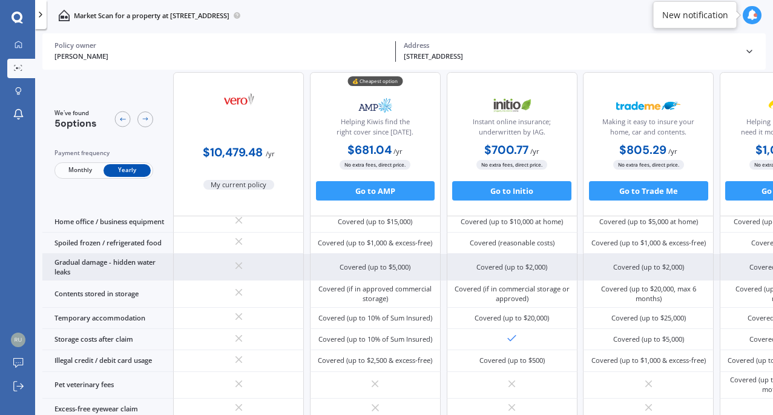
scroll to position [641, 0]
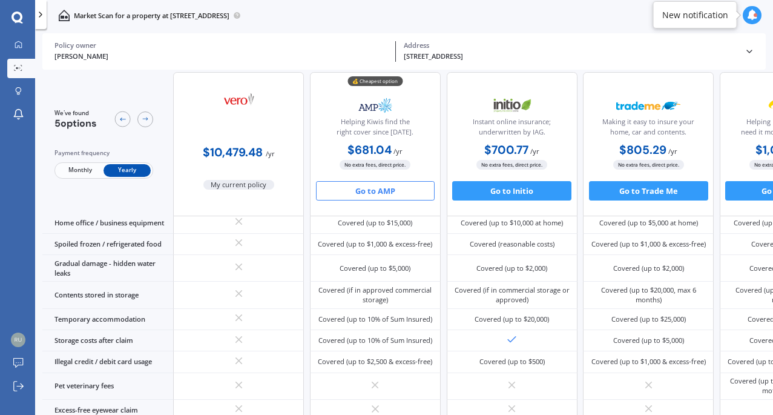
click at [381, 189] on button "Go to AMP" at bounding box center [375, 190] width 119 height 19
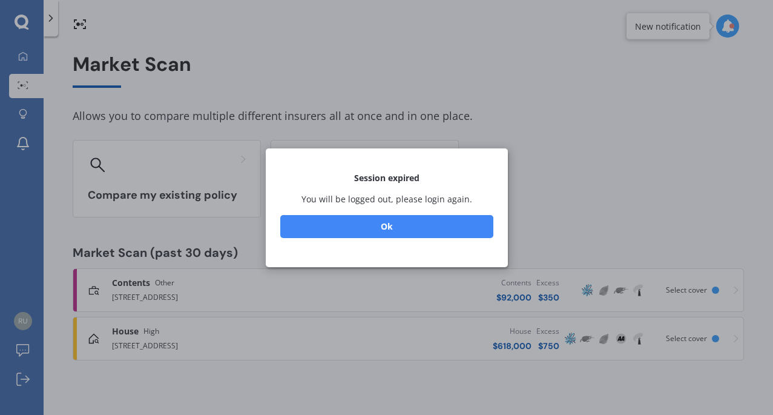
click at [380, 232] on button "Ok" at bounding box center [386, 225] width 213 height 23
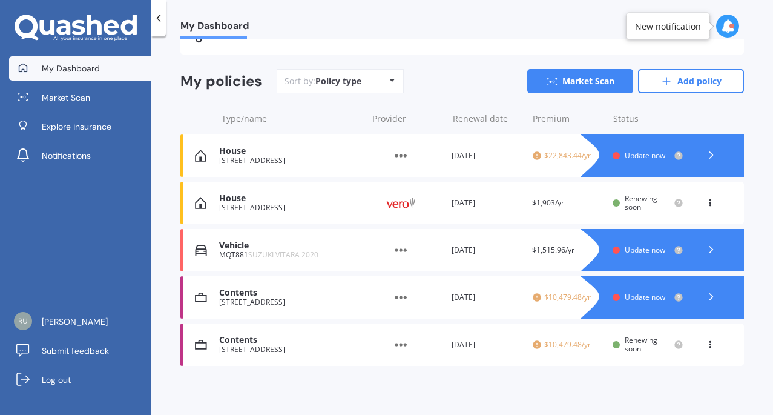
scroll to position [140, 0]
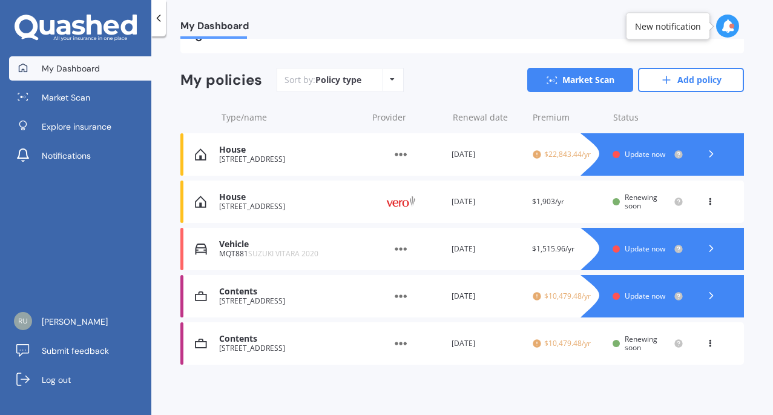
click at [266, 202] on div "10A Silverton Avenue, Wai O Taiki Bay, Auckland 1072" at bounding box center [290, 206] width 142 height 8
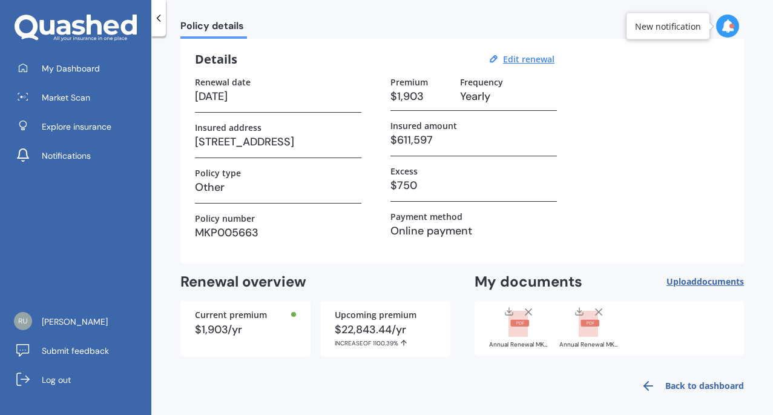
scroll to position [51, 0]
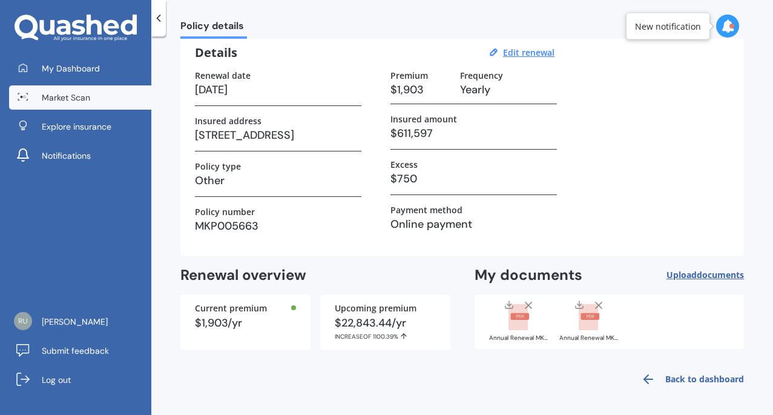
click at [71, 97] on span "Market Scan" at bounding box center [66, 97] width 48 height 12
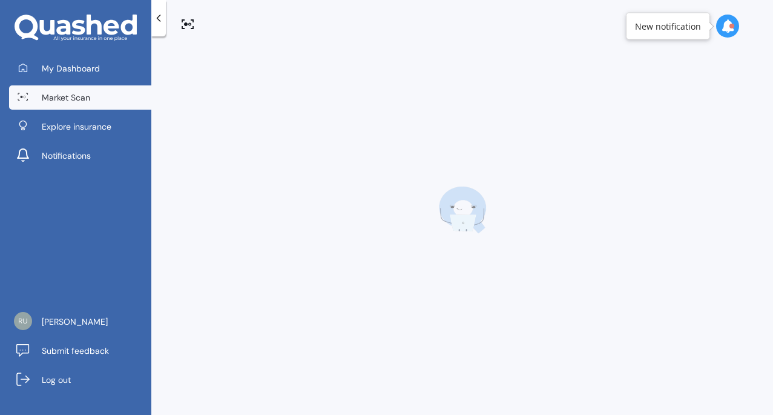
scroll to position [0, 0]
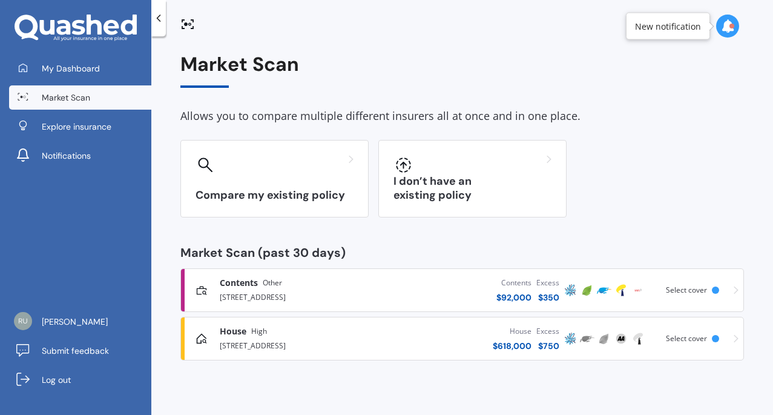
click at [352, 292] on div "10 A Silverton Ave Wai 0 Taiki Bay Auckland" at bounding box center [299, 296] width 159 height 15
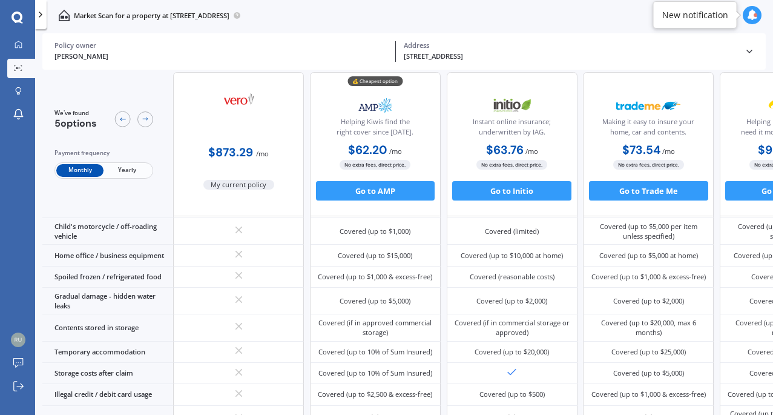
scroll to position [870, 0]
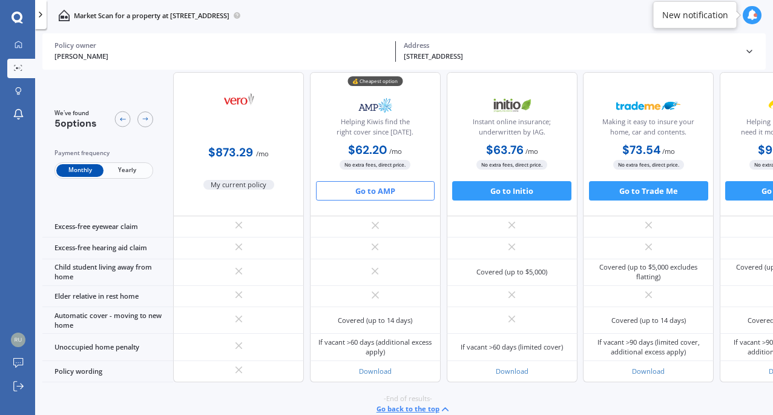
click at [371, 193] on button "Go to AMP" at bounding box center [375, 190] width 119 height 19
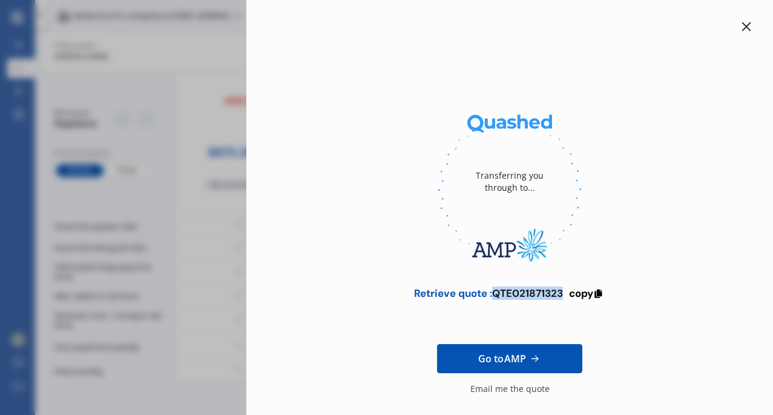
drag, startPoint x: 490, startPoint y: 294, endPoint x: 561, endPoint y: 294, distance: 70.8
click at [561, 294] on div "Retrieve quote : QTE021871323 copy" at bounding box center [509, 293] width 191 height 12
copy div "QTE021871323"
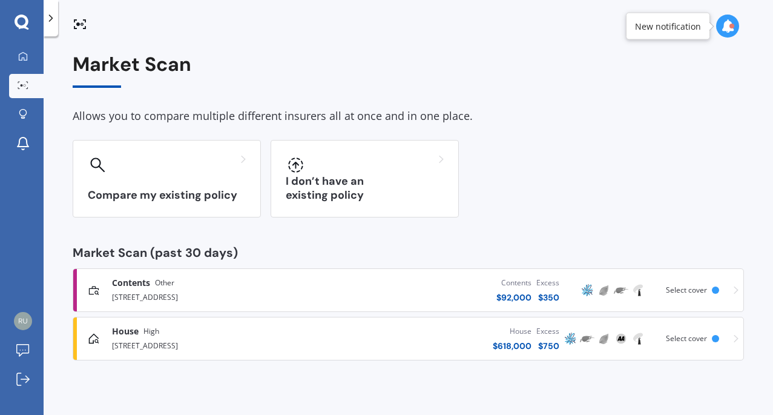
click at [448, 292] on div "Contents $ 92,000 Excess $ 350" at bounding box center [443, 290] width 237 height 36
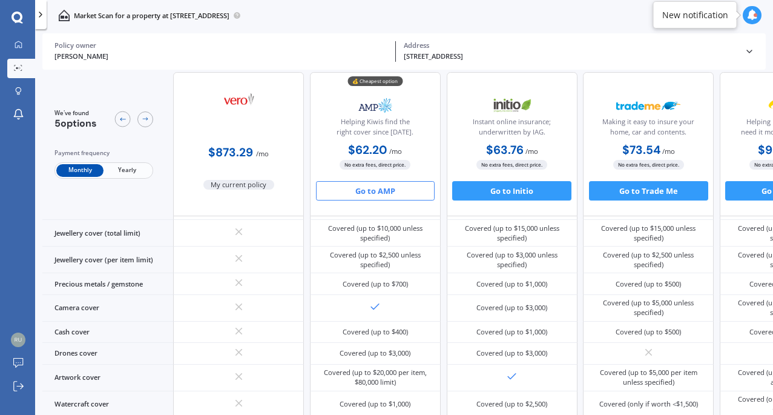
scroll to position [318, 0]
click at [374, 191] on button "Go to AMP" at bounding box center [375, 190] width 119 height 19
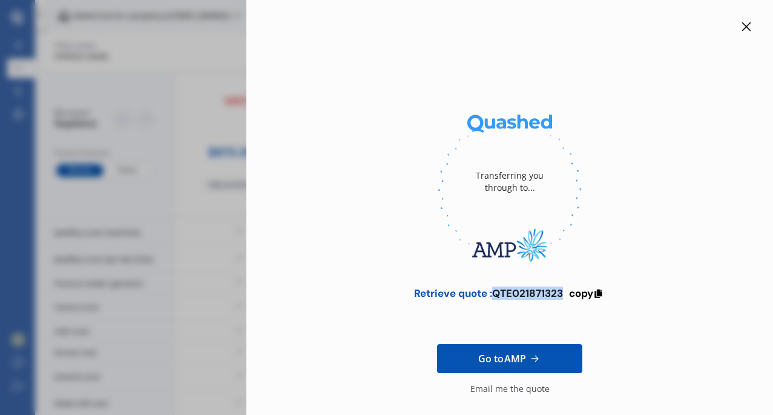
drag, startPoint x: 561, startPoint y: 292, endPoint x: 493, endPoint y: 295, distance: 67.8
click at [493, 295] on div "Retrieve quote : QTE021871323 copy" at bounding box center [509, 293] width 191 height 12
copy div "QTE021871323"
click at [583, 292] on span "copy" at bounding box center [581, 292] width 24 height 13
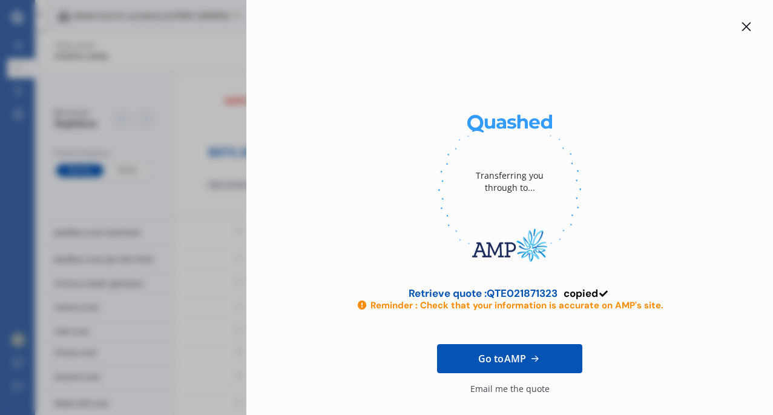
click at [741, 22] on icon at bounding box center [746, 27] width 10 height 10
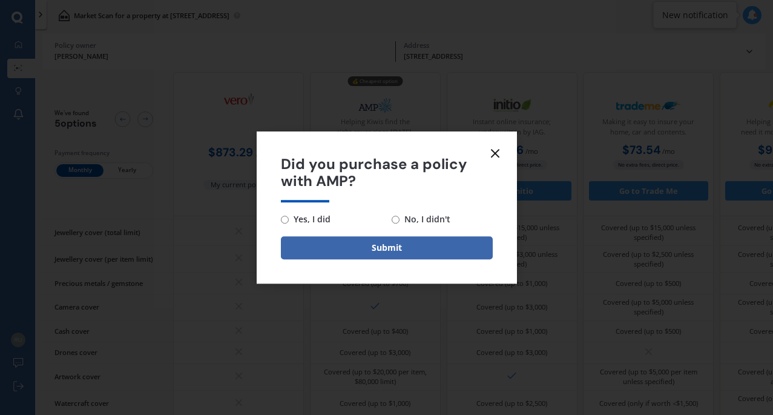
click at [284, 221] on input "Yes, I did" at bounding box center [285, 219] width 8 height 8
radio input "true"
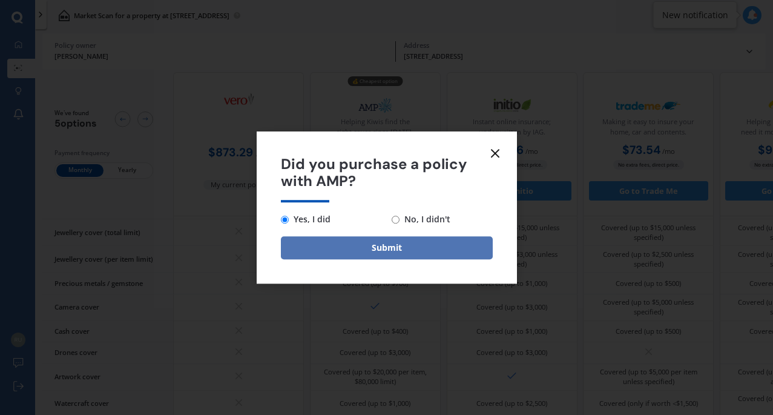
click at [382, 252] on button "Submit" at bounding box center [387, 247] width 212 height 23
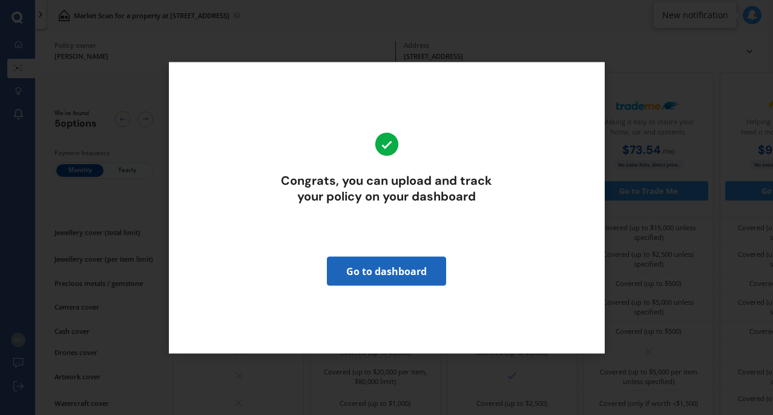
click at [387, 271] on link "Go to dashboard" at bounding box center [386, 270] width 119 height 29
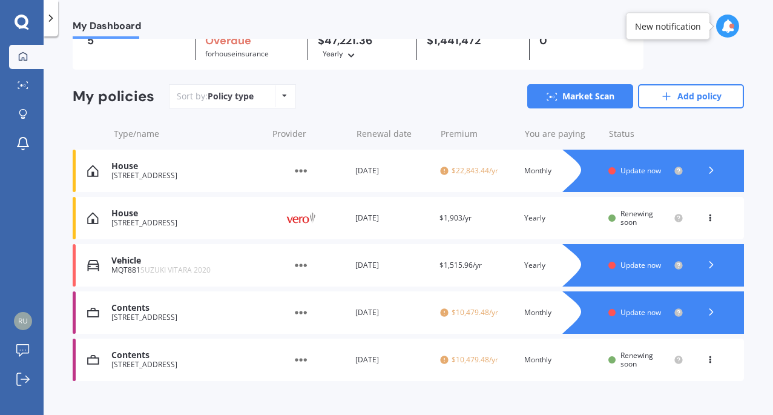
scroll to position [70, 0]
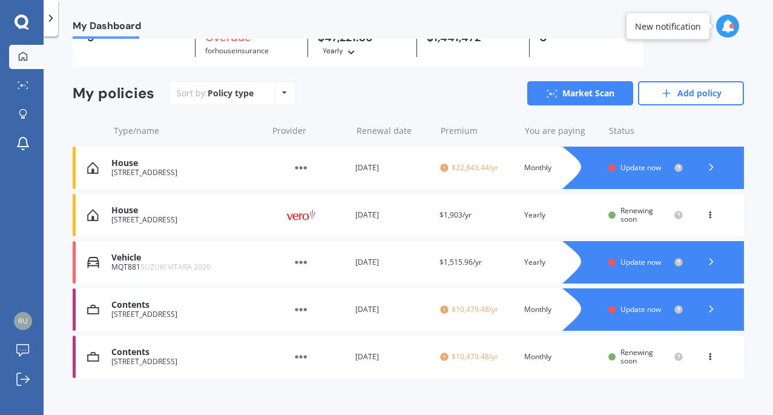
click at [706, 164] on icon at bounding box center [711, 167] width 12 height 12
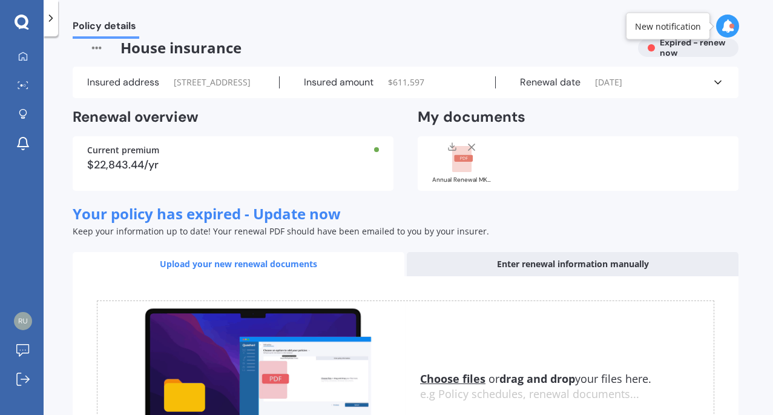
scroll to position [0, 0]
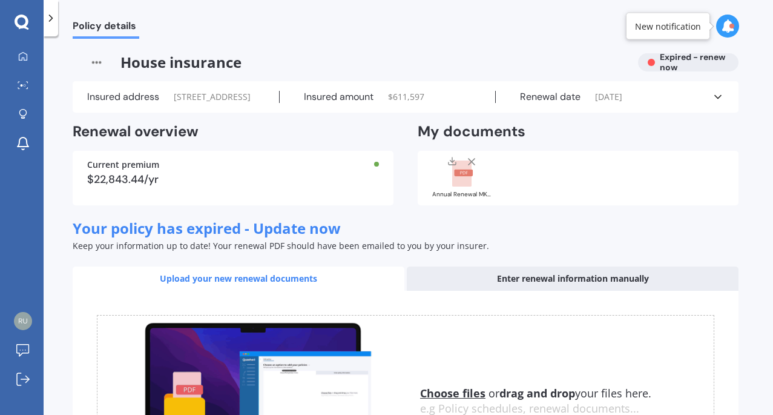
click at [730, 25] on div at bounding box center [731, 26] width 5 height 5
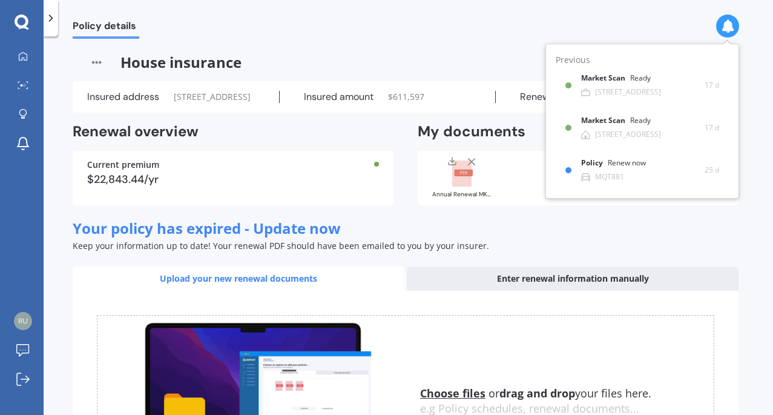
click at [730, 25] on icon at bounding box center [727, 25] width 13 height 13
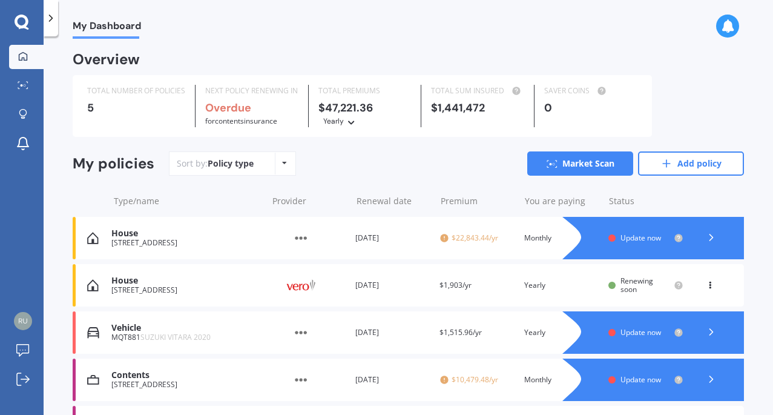
click at [114, 241] on div "10 A Silverton Ave Wai O Taiki Bay Auckland" at bounding box center [185, 242] width 149 height 8
click at [282, 161] on icon at bounding box center [284, 162] width 5 height 7
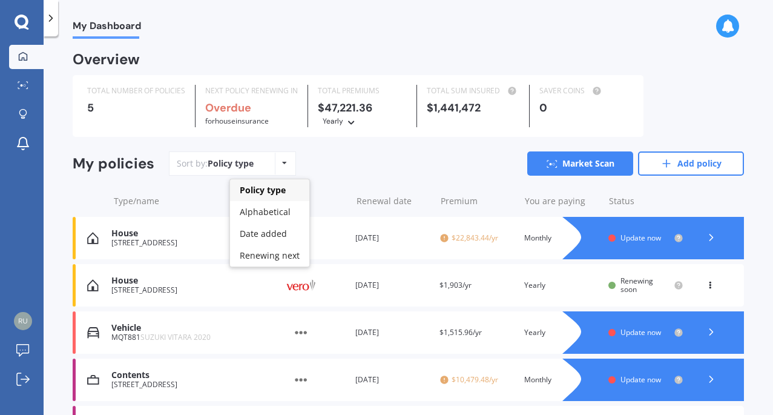
click at [282, 161] on icon at bounding box center [284, 162] width 5 height 7
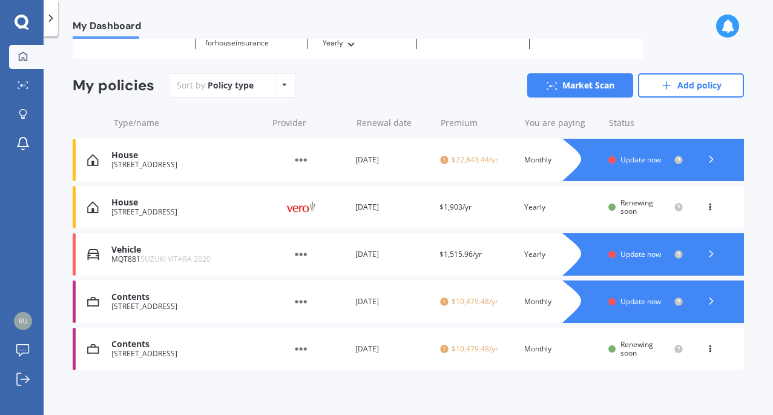
scroll to position [85, 0]
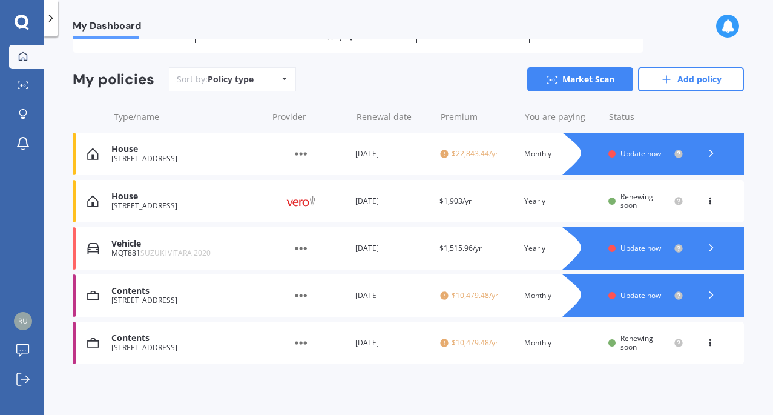
click at [706, 197] on icon at bounding box center [710, 198] width 8 height 7
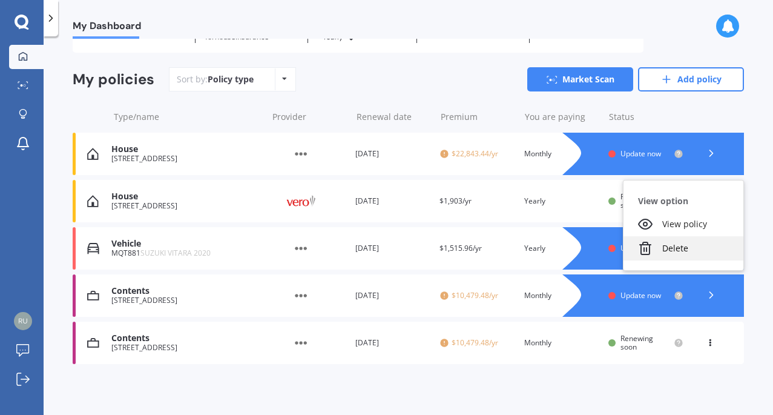
click at [668, 248] on div "Delete" at bounding box center [683, 248] width 120 height 24
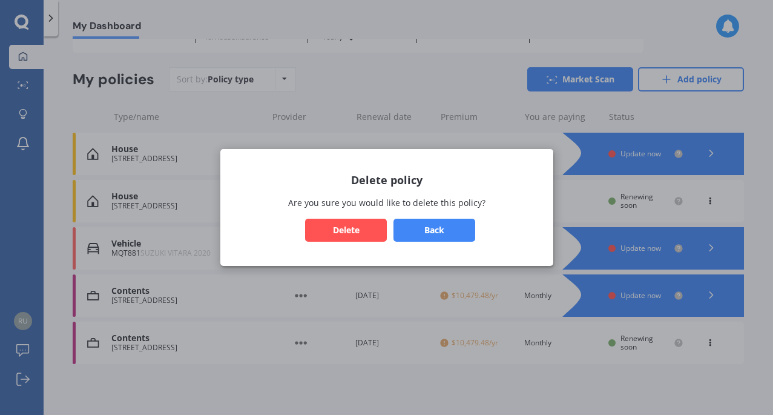
click at [335, 226] on button "Delete" at bounding box center [346, 229] width 82 height 23
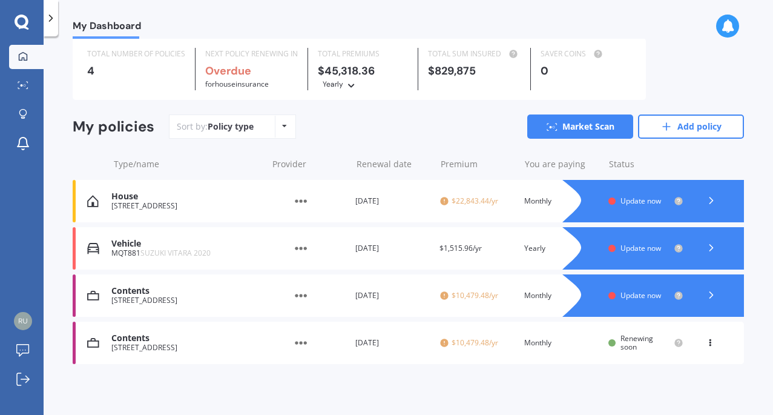
scroll to position [38, 0]
click at [705, 291] on icon at bounding box center [711, 295] width 12 height 12
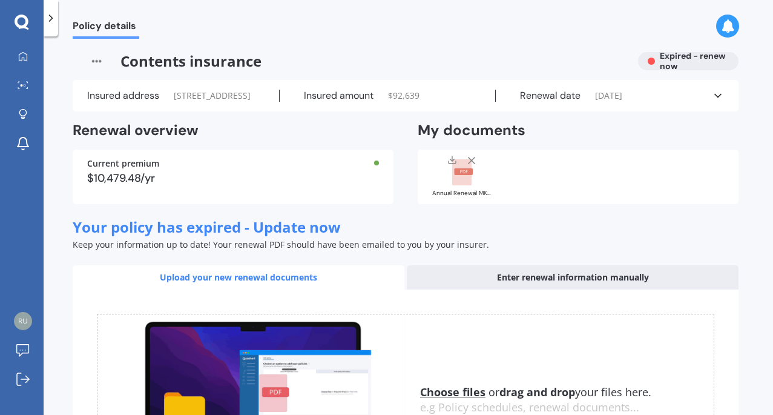
scroll to position [0, 0]
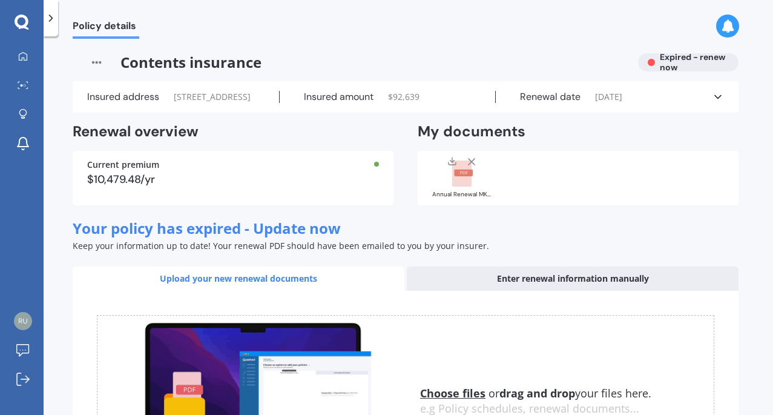
click at [718, 103] on icon at bounding box center [718, 97] width 12 height 12
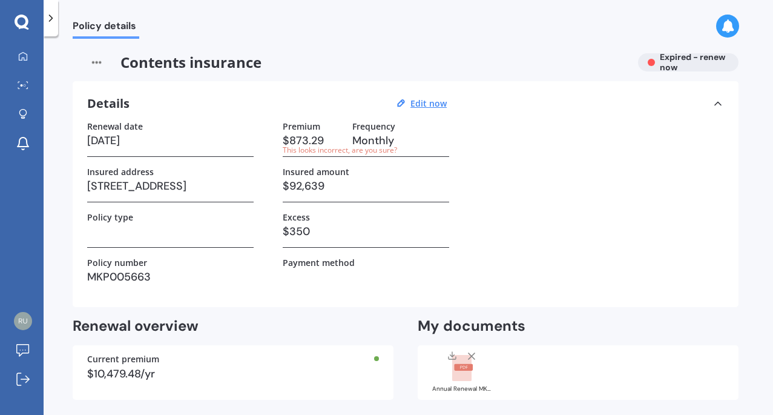
click at [143, 140] on h3 "25/08/2012" at bounding box center [170, 140] width 166 height 18
click at [434, 105] on u "Edit now" at bounding box center [428, 102] width 36 height 11
select select "25"
select select "08"
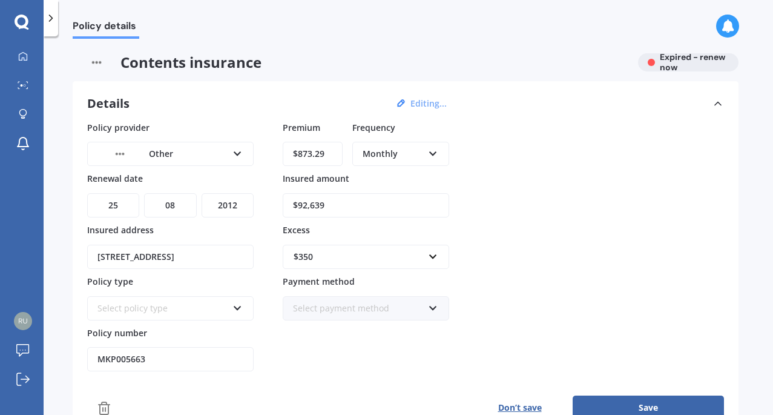
click at [234, 201] on select "YYYY 2027 2026 2025 2024 2023 2022 2021 2020 2019 2018 2017 2016 2015 2014 2013…" at bounding box center [228, 205] width 52 height 24
select select "2025"
click at [626, 400] on button "Save" at bounding box center [647, 407] width 151 height 24
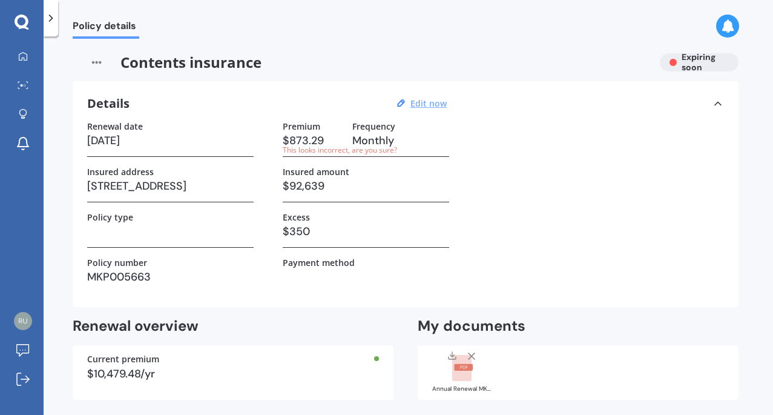
click at [422, 105] on u "Edit now" at bounding box center [428, 102] width 36 height 11
select select "25"
select select "08"
select select "2025"
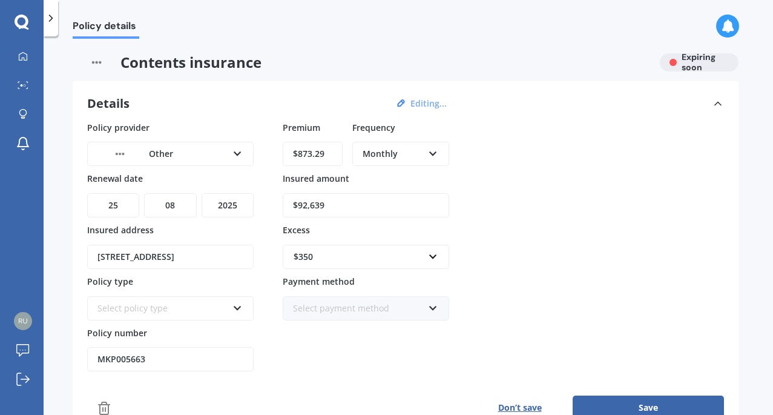
click at [436, 154] on icon at bounding box center [433, 151] width 10 height 8
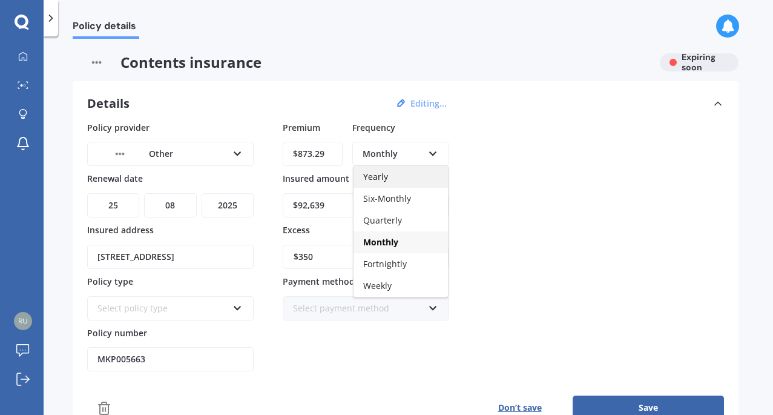
click at [418, 171] on div "Yearly" at bounding box center [400, 177] width 94 height 22
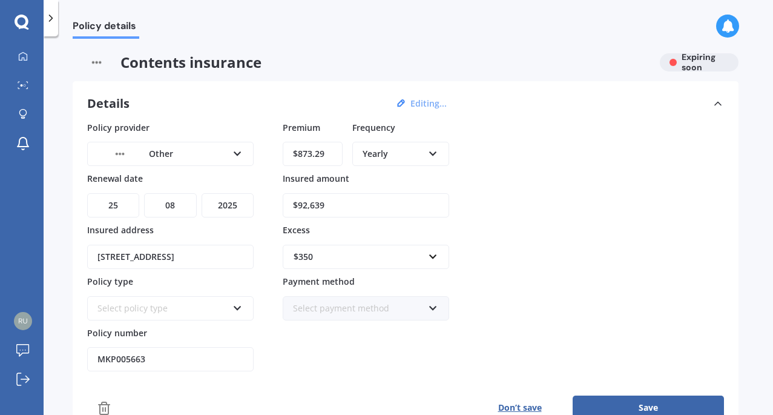
click at [654, 402] on button "Save" at bounding box center [647, 407] width 151 height 24
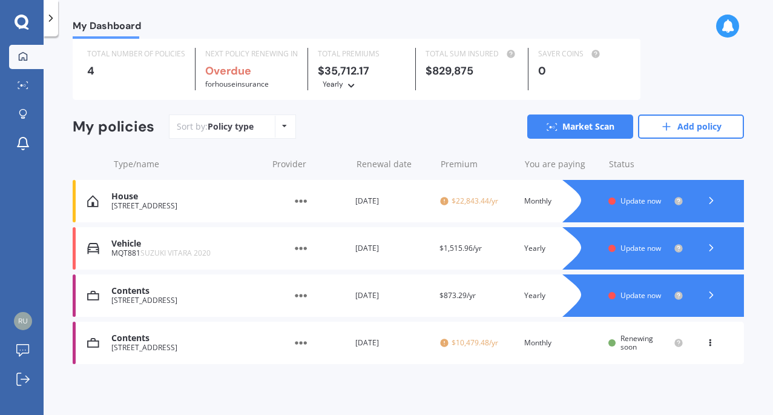
scroll to position [38, 0]
click at [462, 198] on span "$22,843.44/yr" at bounding box center [476, 201] width 75 height 12
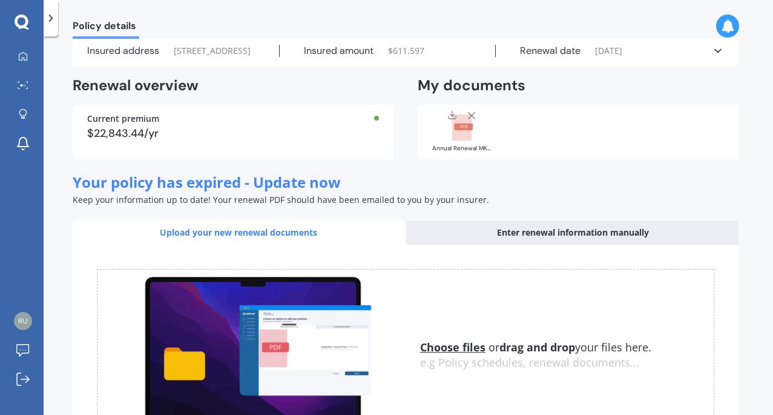
scroll to position [0, 0]
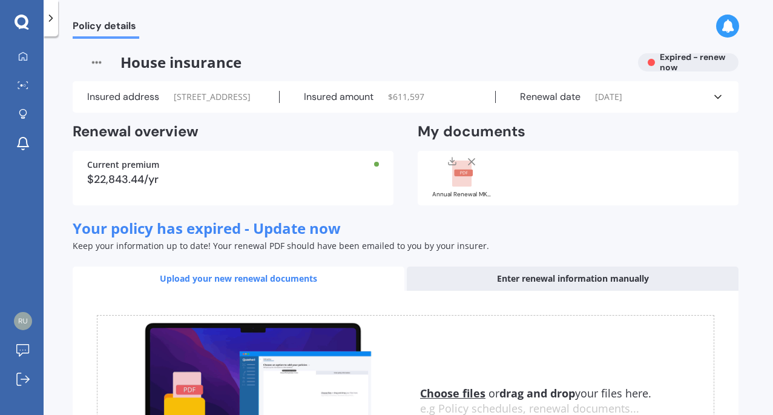
click at [149, 185] on div "$22,843.44/yr" at bounding box center [233, 179] width 292 height 11
click at [710, 103] on div "Renewal date 25/08/2012" at bounding box center [604, 97] width 216 height 12
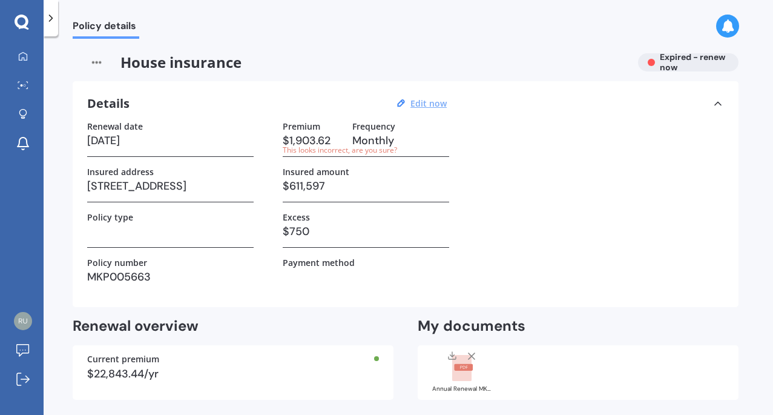
click at [431, 99] on u "Edit now" at bounding box center [428, 102] width 36 height 11
select select "25"
select select "08"
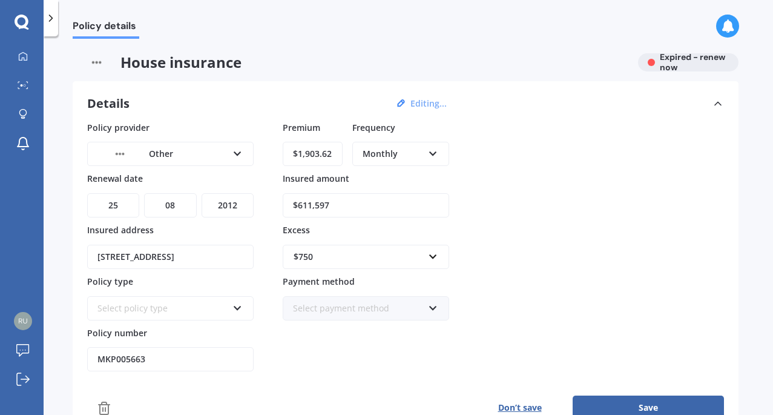
click at [436, 154] on icon at bounding box center [433, 151] width 10 height 8
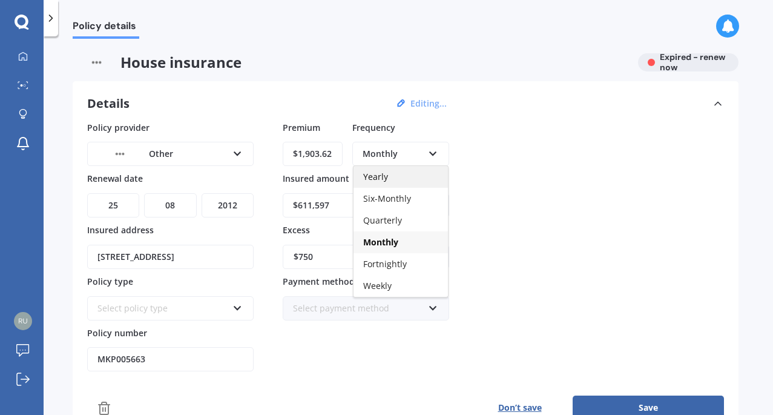
click at [390, 175] on div "Yearly" at bounding box center [400, 177] width 94 height 22
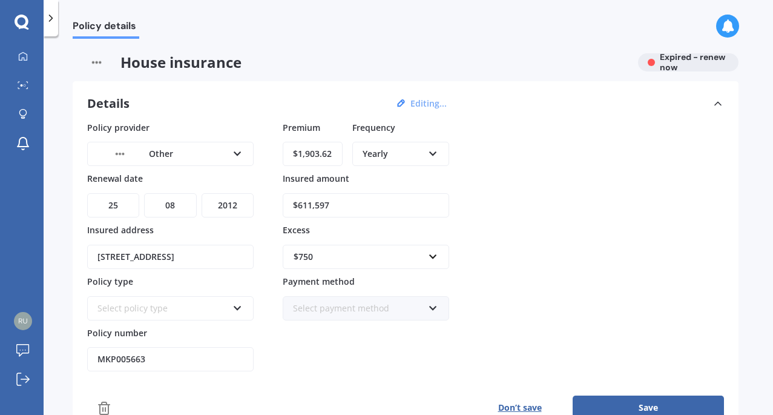
click at [240, 203] on select "YYYY 2027 2026 2025 2024 2023 2022 2021 2020 2019 2018 2017 2016 2015 2014 2013…" at bounding box center [228, 205] width 52 height 24
select select "2025"
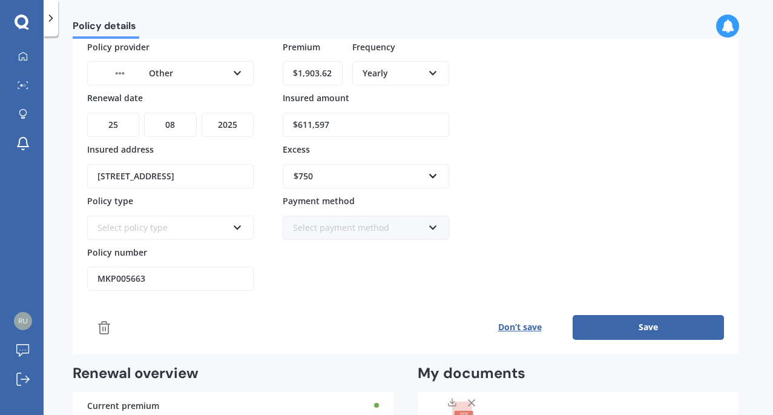
scroll to position [81, 0]
click at [654, 323] on button "Save" at bounding box center [647, 326] width 151 height 24
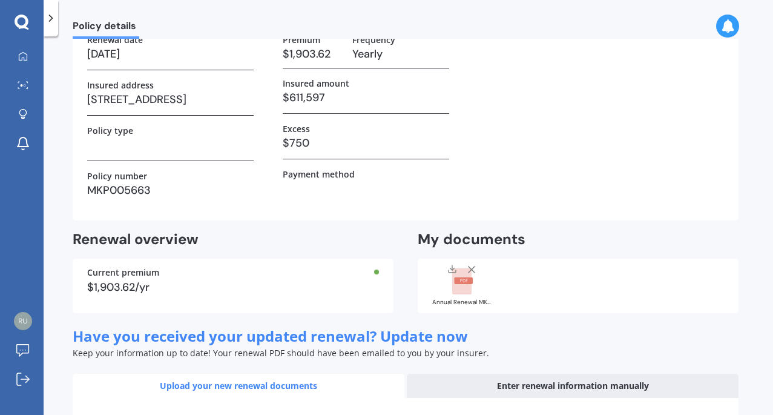
scroll to position [0, 0]
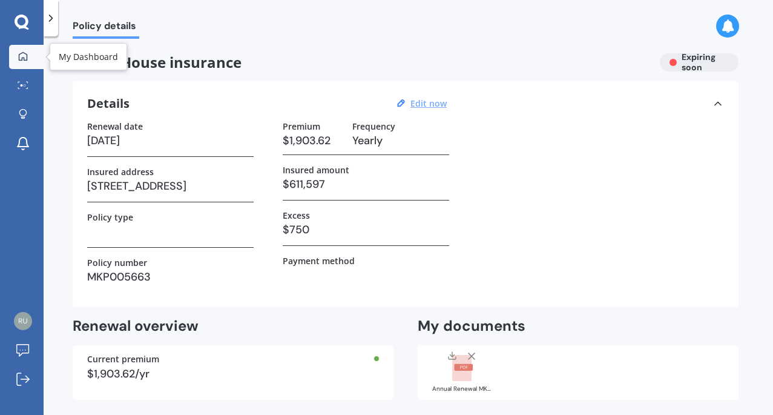
click at [25, 57] on icon at bounding box center [23, 56] width 10 height 10
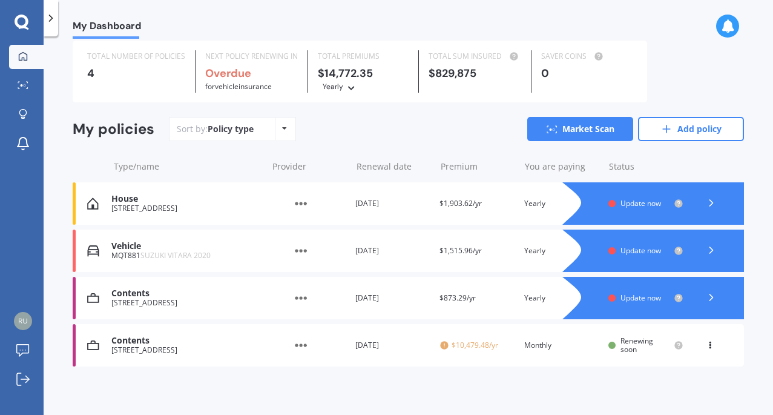
scroll to position [38, 0]
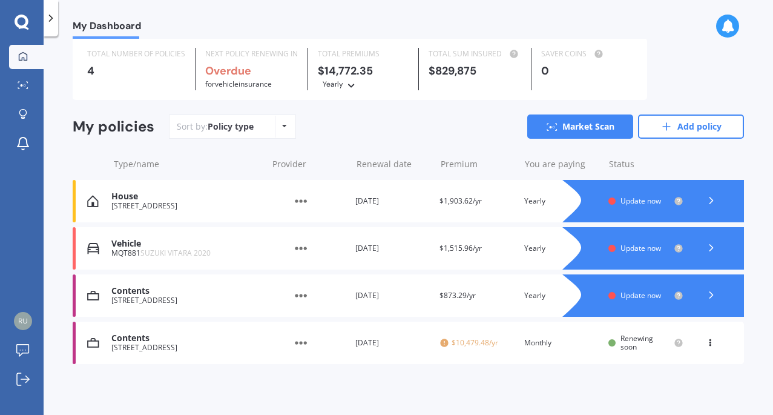
click at [706, 344] on icon at bounding box center [710, 339] width 8 height 7
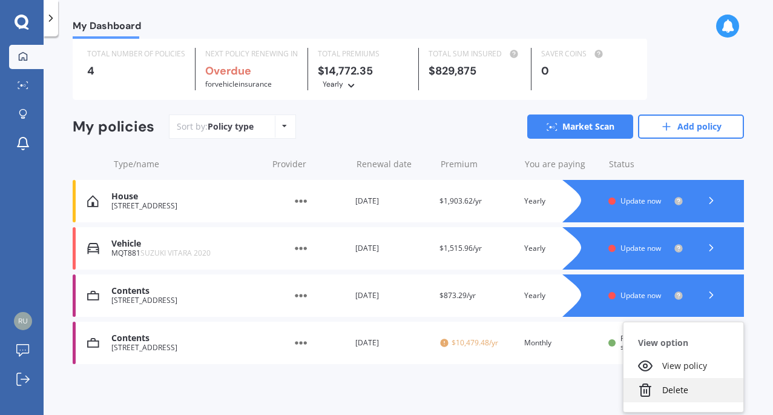
click at [670, 389] on div "Delete" at bounding box center [683, 390] width 120 height 24
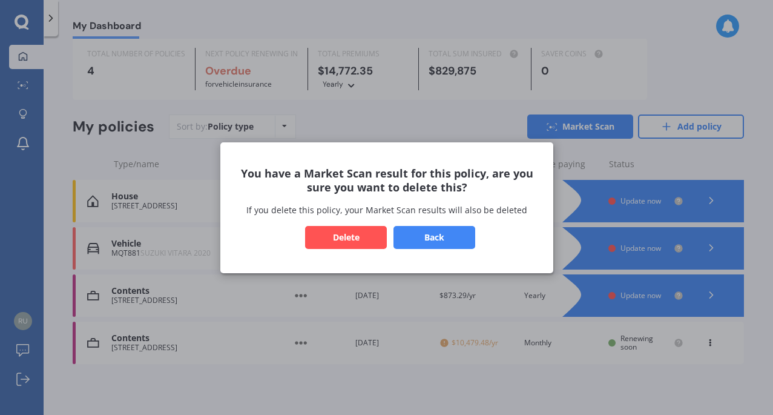
click at [352, 235] on button "Delete" at bounding box center [346, 236] width 82 height 23
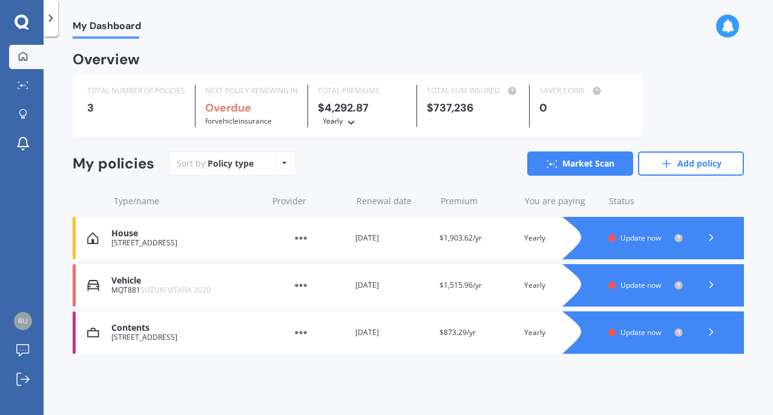
click at [728, 23] on icon at bounding box center [727, 25] width 13 height 13
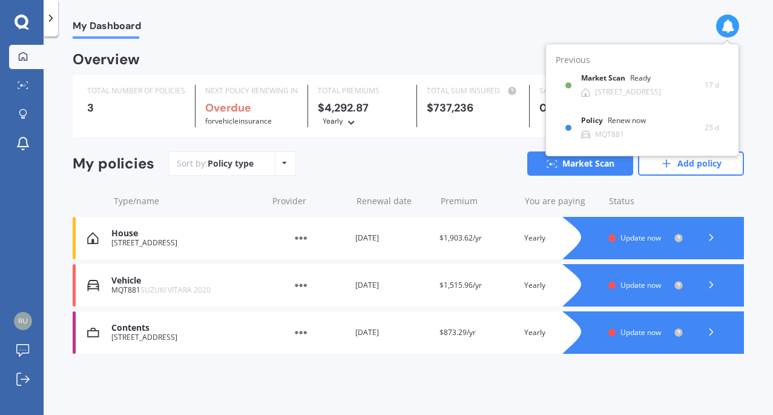
click at [728, 23] on icon at bounding box center [727, 25] width 13 height 13
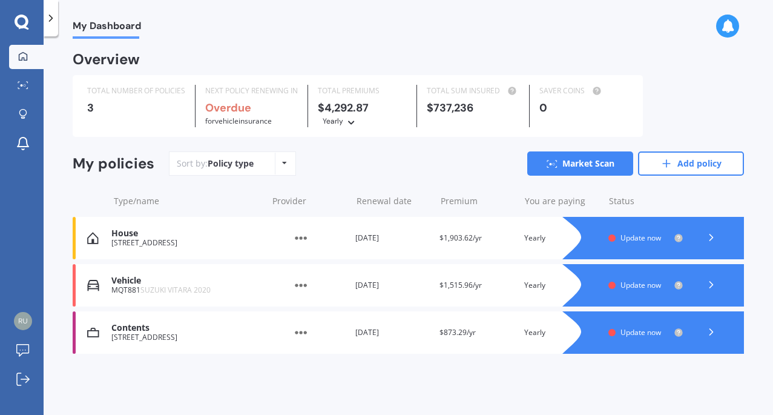
click at [150, 284] on div "Vehicle" at bounding box center [185, 280] width 149 height 10
